Goal: Navigation & Orientation: Find specific page/section

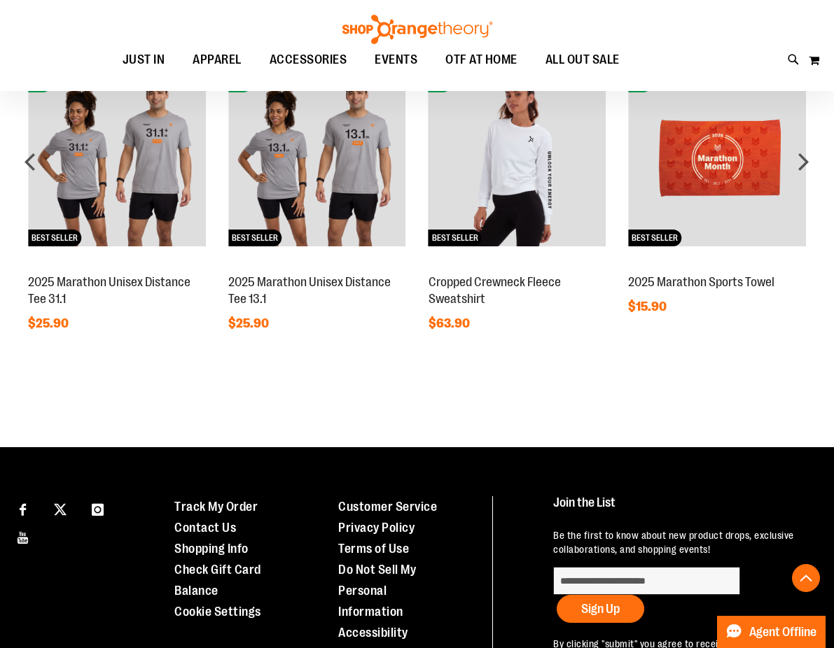
scroll to position [814, 0]
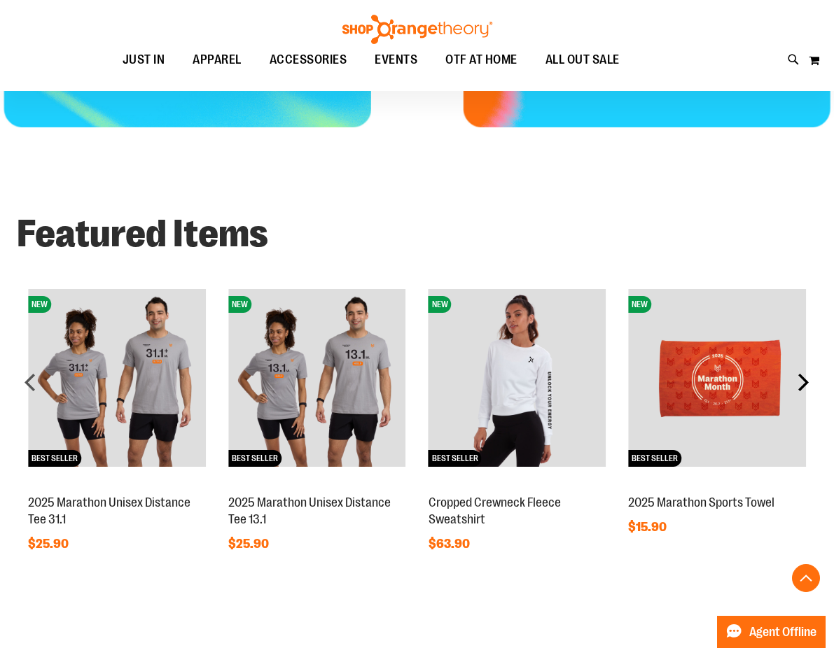
click at [801, 385] on div "next" at bounding box center [803, 382] width 28 height 28
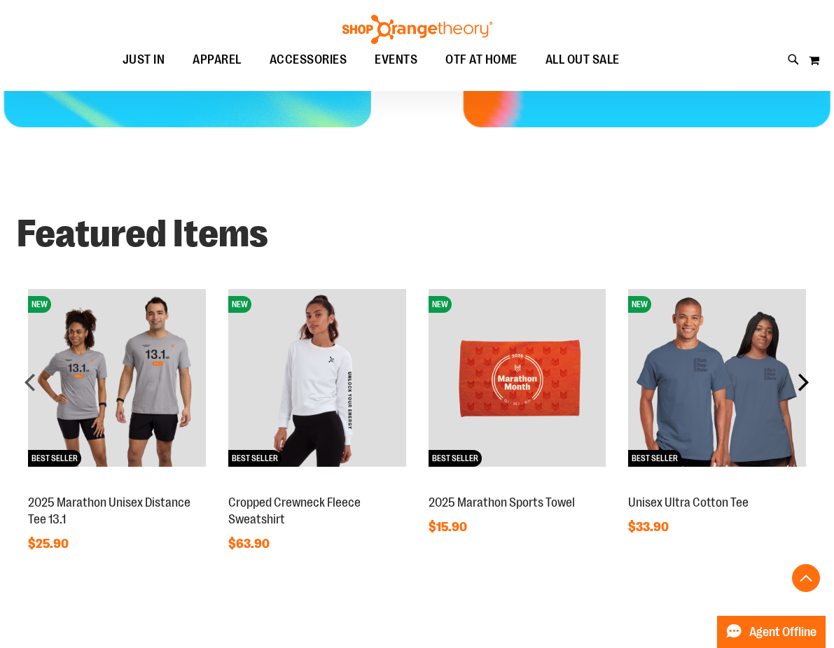
click at [801, 385] on div "next" at bounding box center [803, 382] width 28 height 28
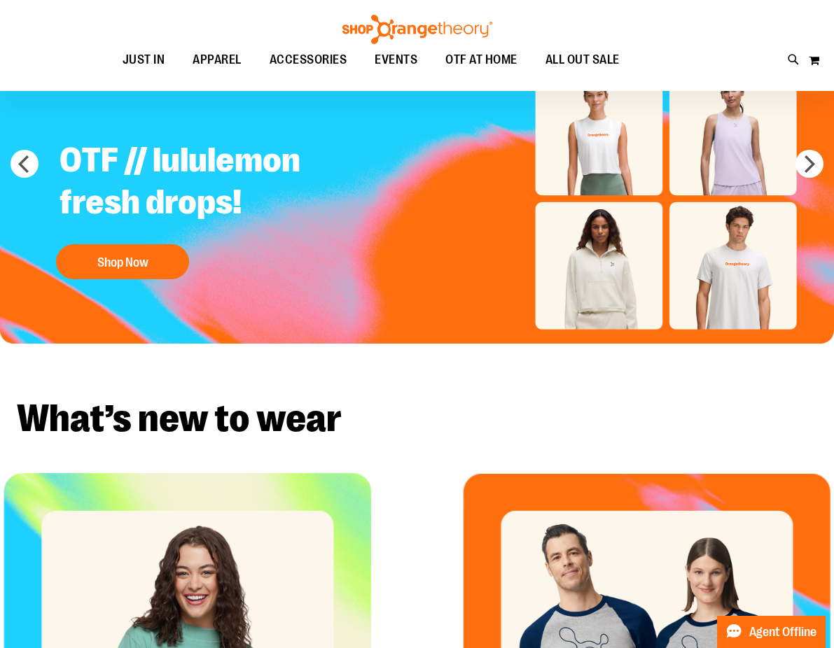
scroll to position [0, 0]
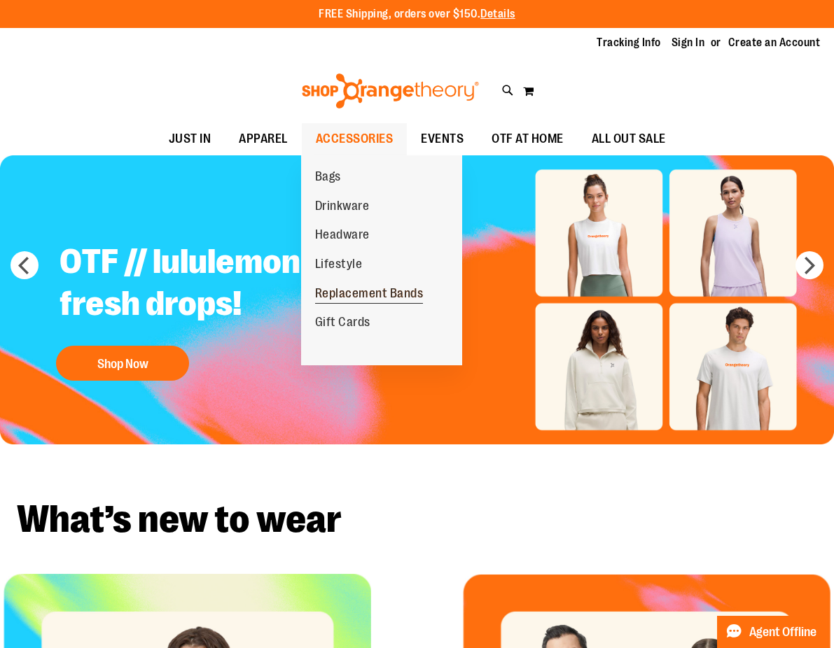
click at [367, 293] on span "Replacement Bands" at bounding box center [369, 295] width 109 height 18
